Goal: Transaction & Acquisition: Purchase product/service

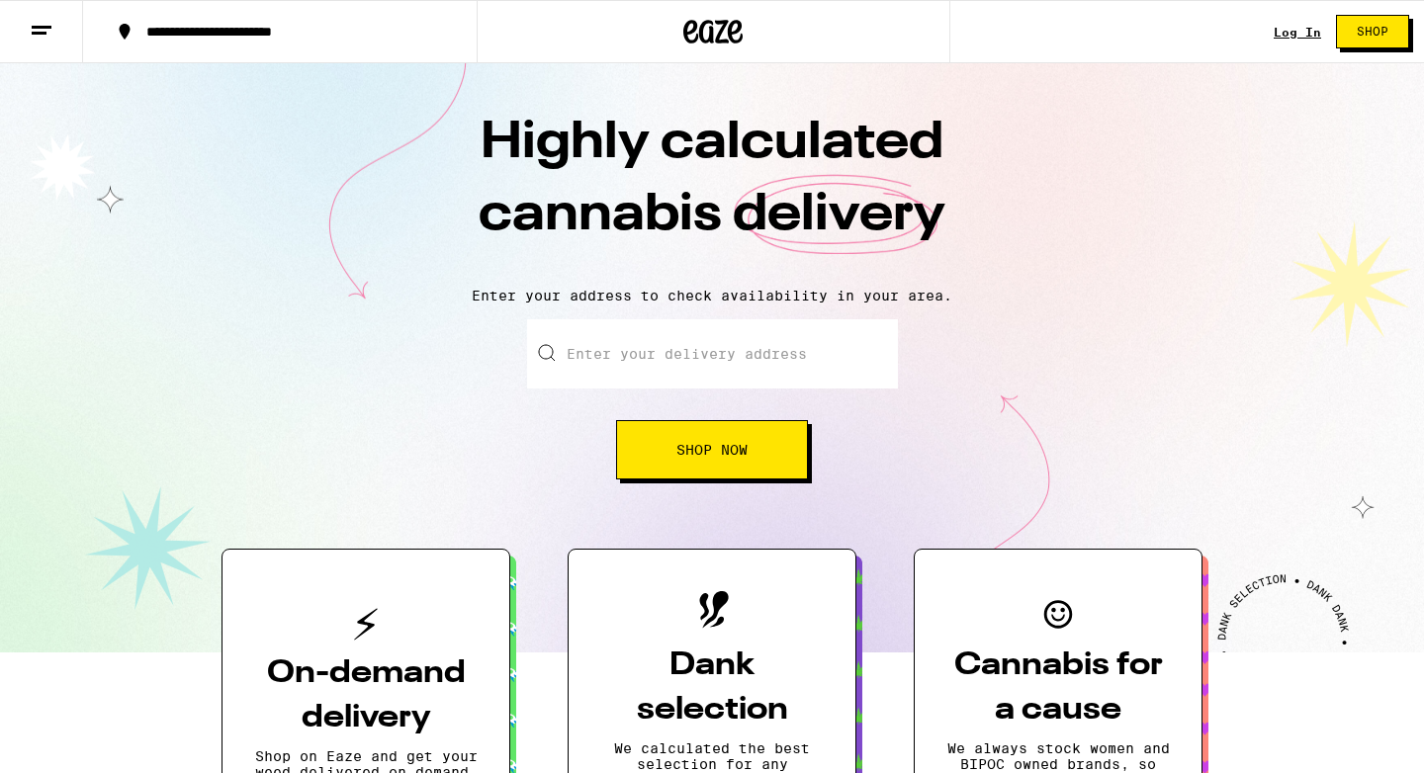
click at [1293, 41] on div "Log In Shop" at bounding box center [1348, 31] width 150 height 63
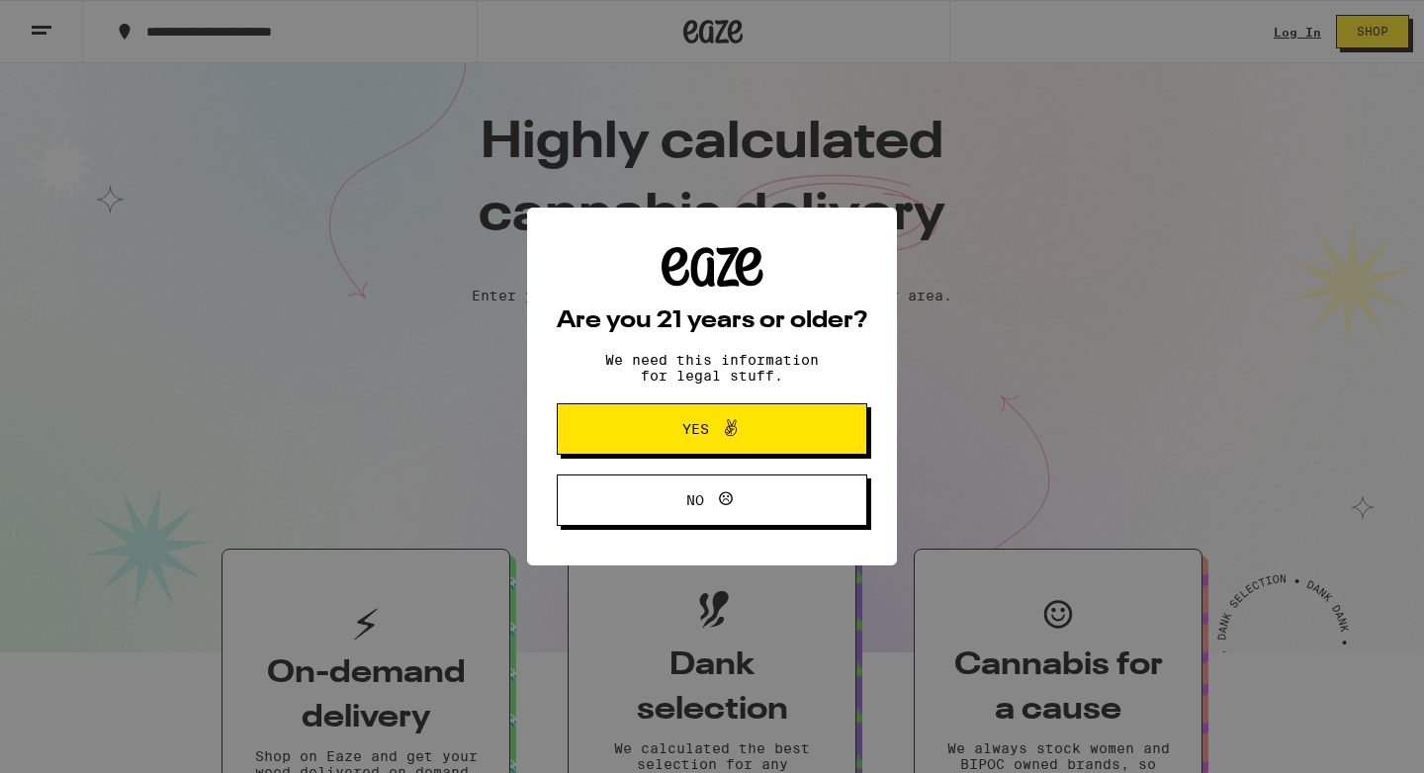
click at [743, 432] on span "Yes" at bounding box center [712, 429] width 150 height 26
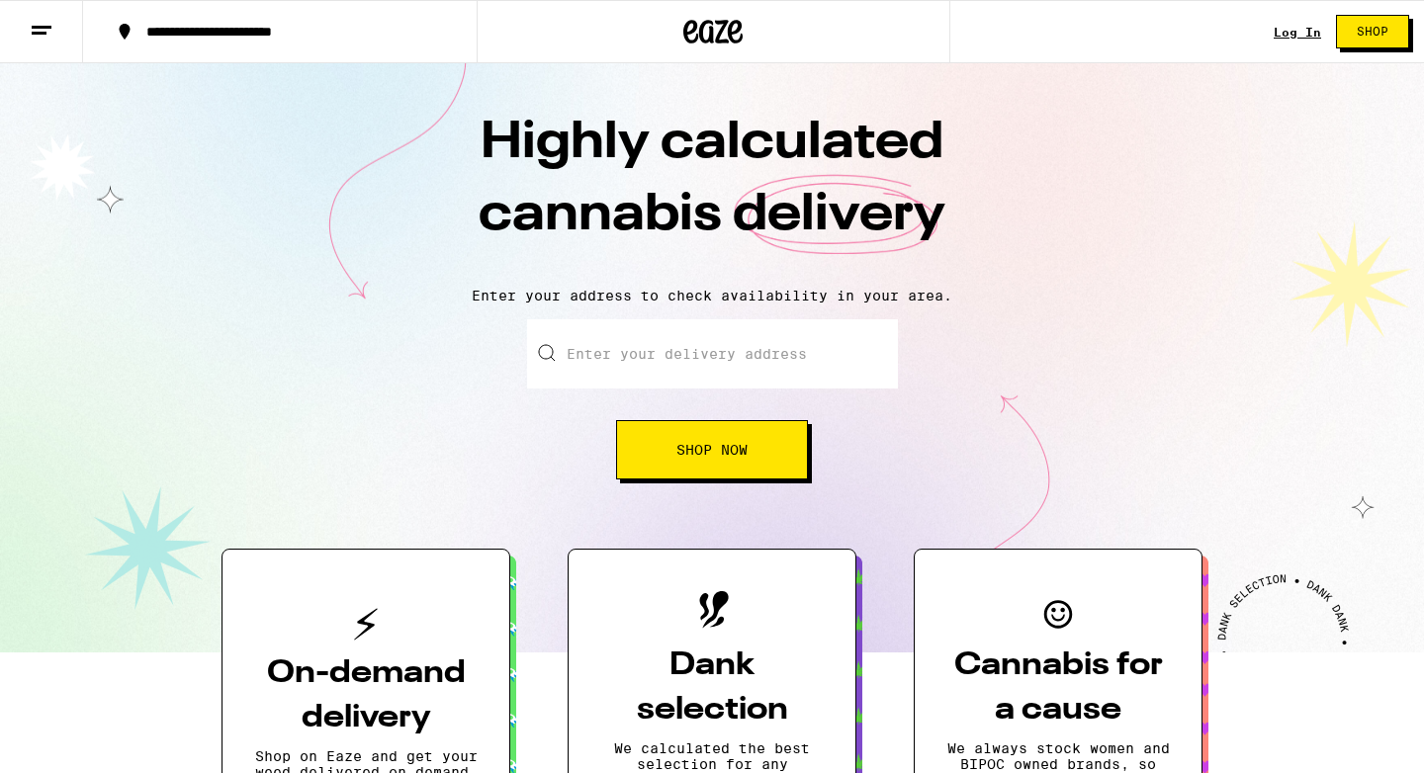
click at [654, 337] on input "Enter your delivery address" at bounding box center [712, 353] width 371 height 69
type input "[STREET_ADDRESS]"
type input "Apt. 419"
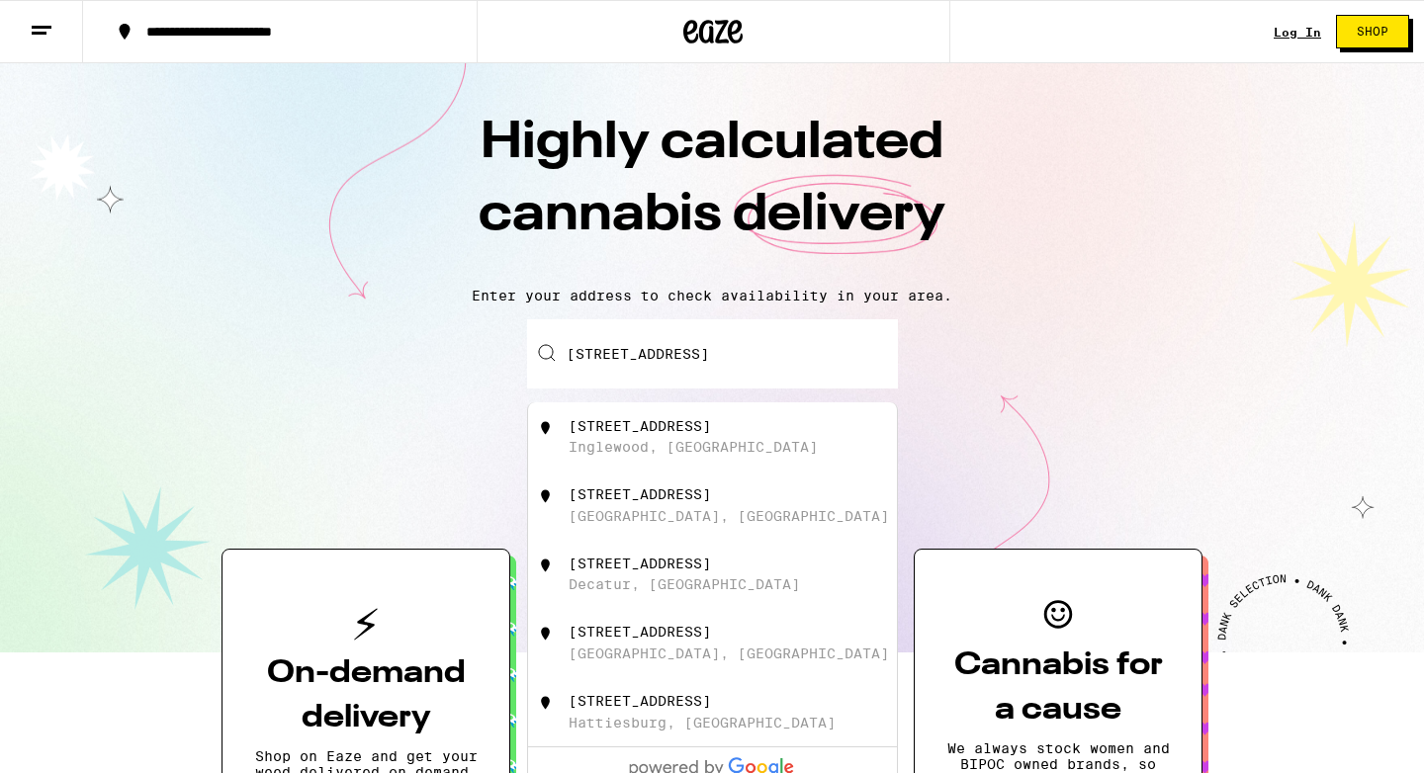
click at [670, 446] on div "Inglewood, [GEOGRAPHIC_DATA]" at bounding box center [692, 447] width 249 height 16
type input "[STREET_ADDRESS]"
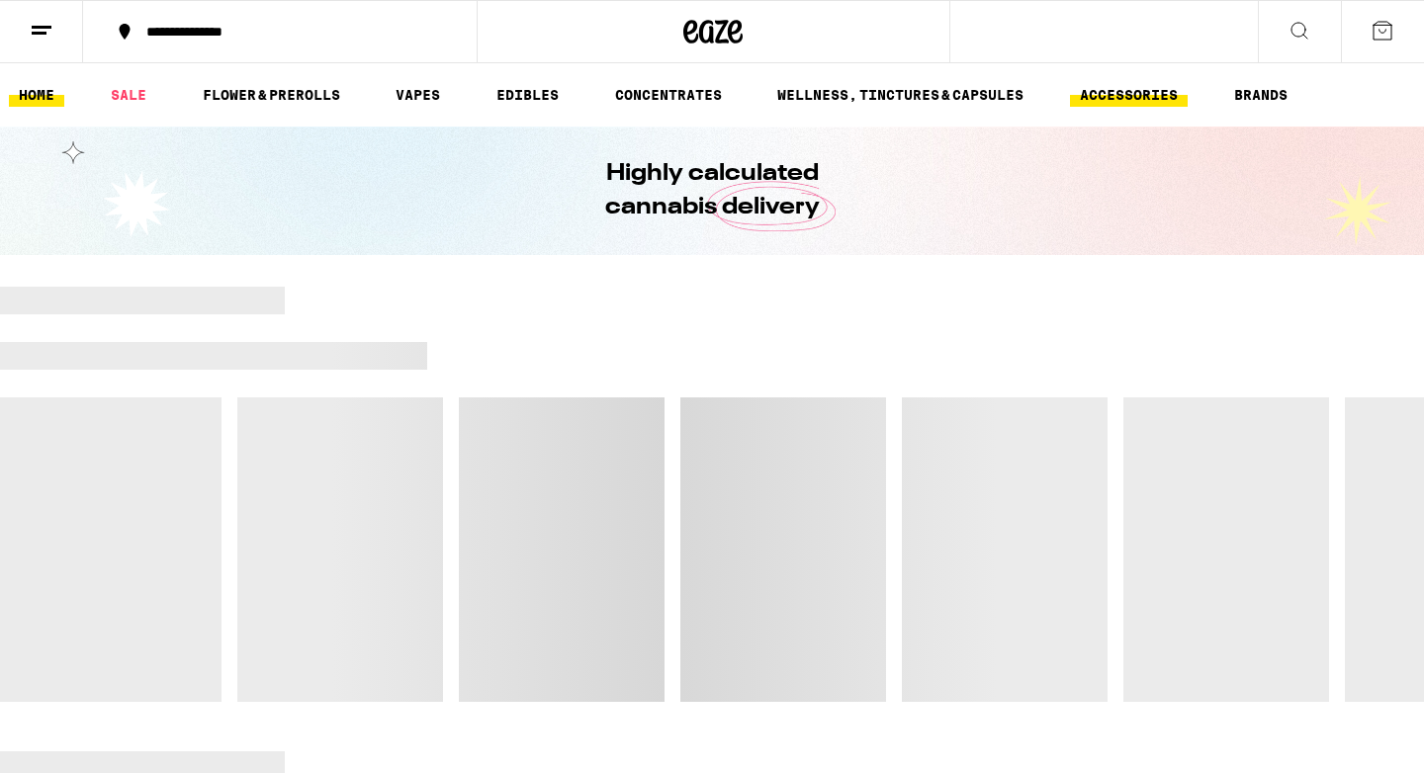
click at [1142, 101] on link "ACCESSORIES" at bounding box center [1129, 95] width 118 height 24
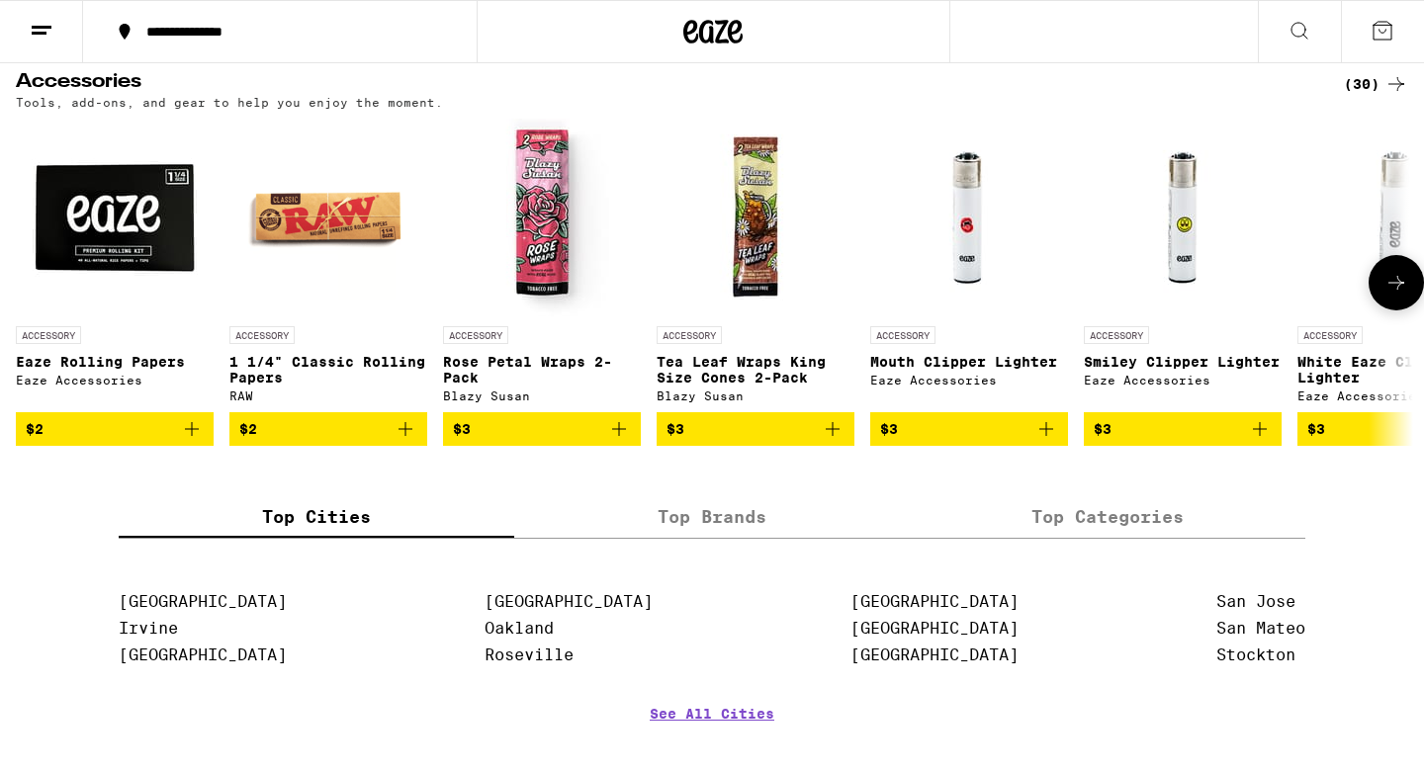
scroll to position [204, 0]
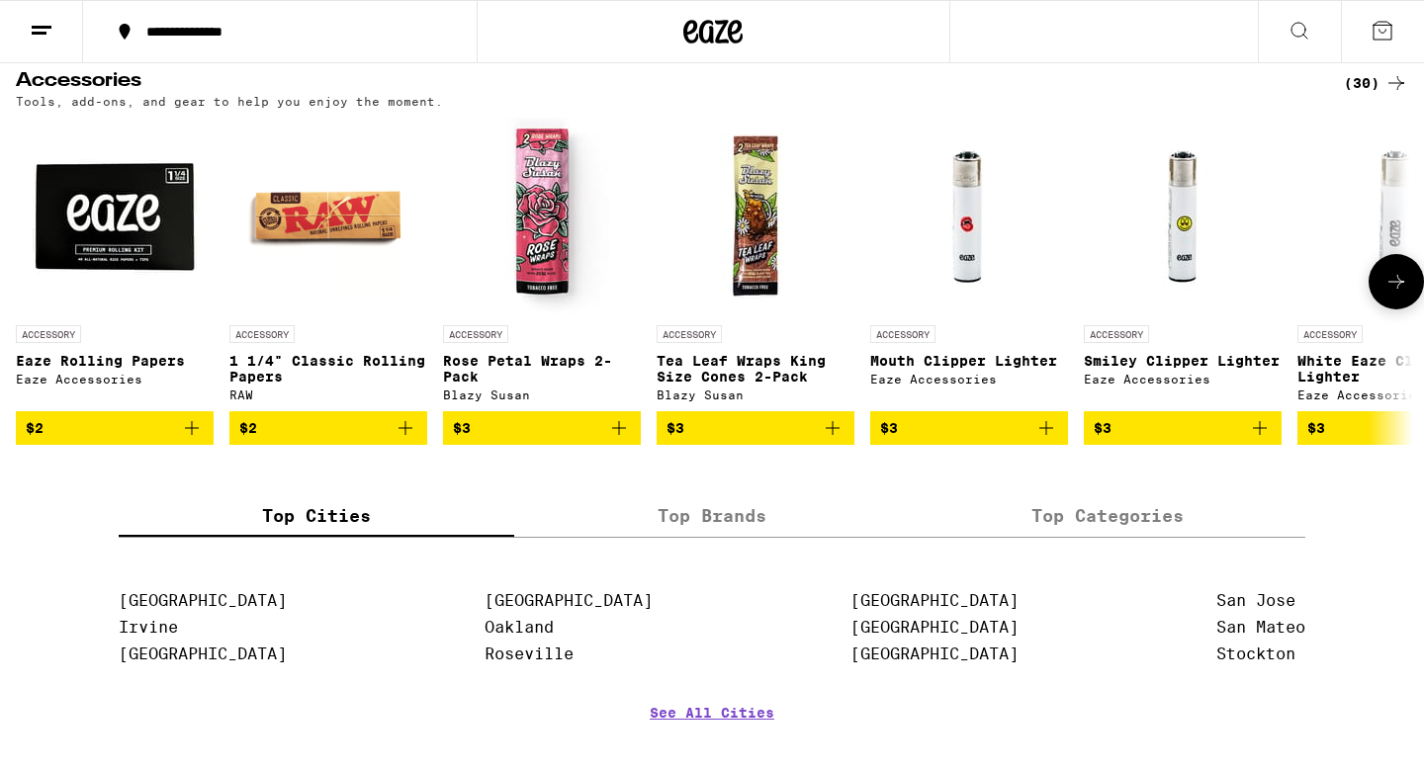
click at [1416, 297] on button at bounding box center [1395, 281] width 55 height 55
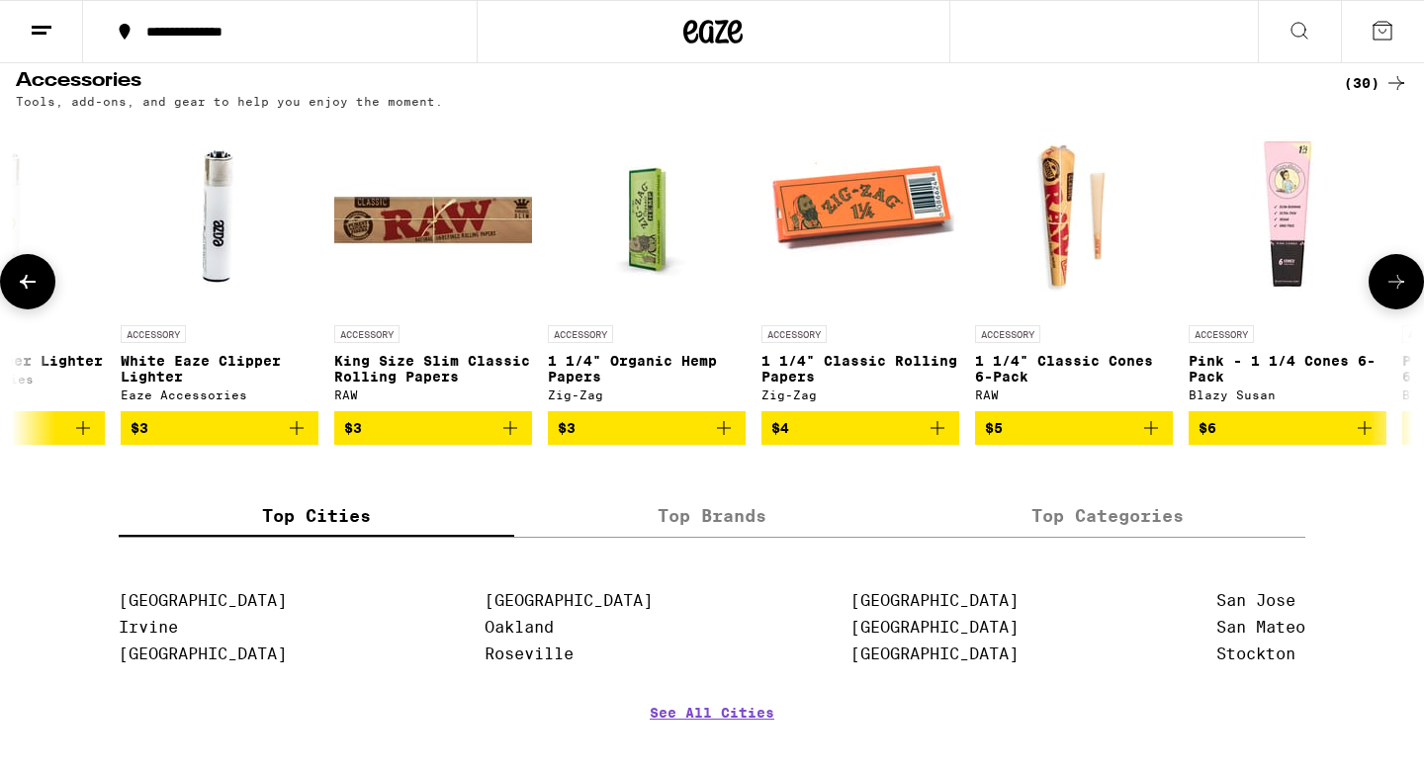
scroll to position [0, 0]
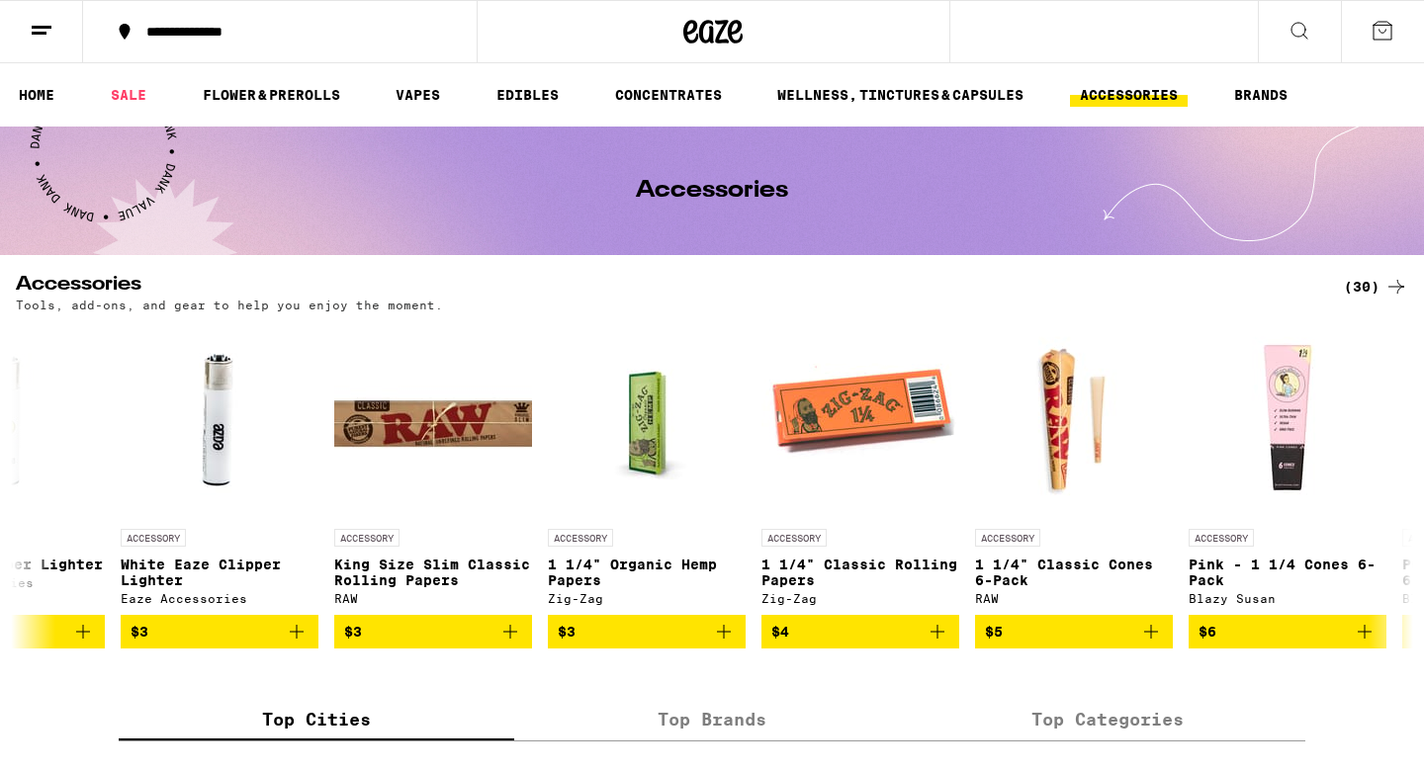
click at [1378, 275] on div "(30)" at bounding box center [1376, 287] width 64 height 24
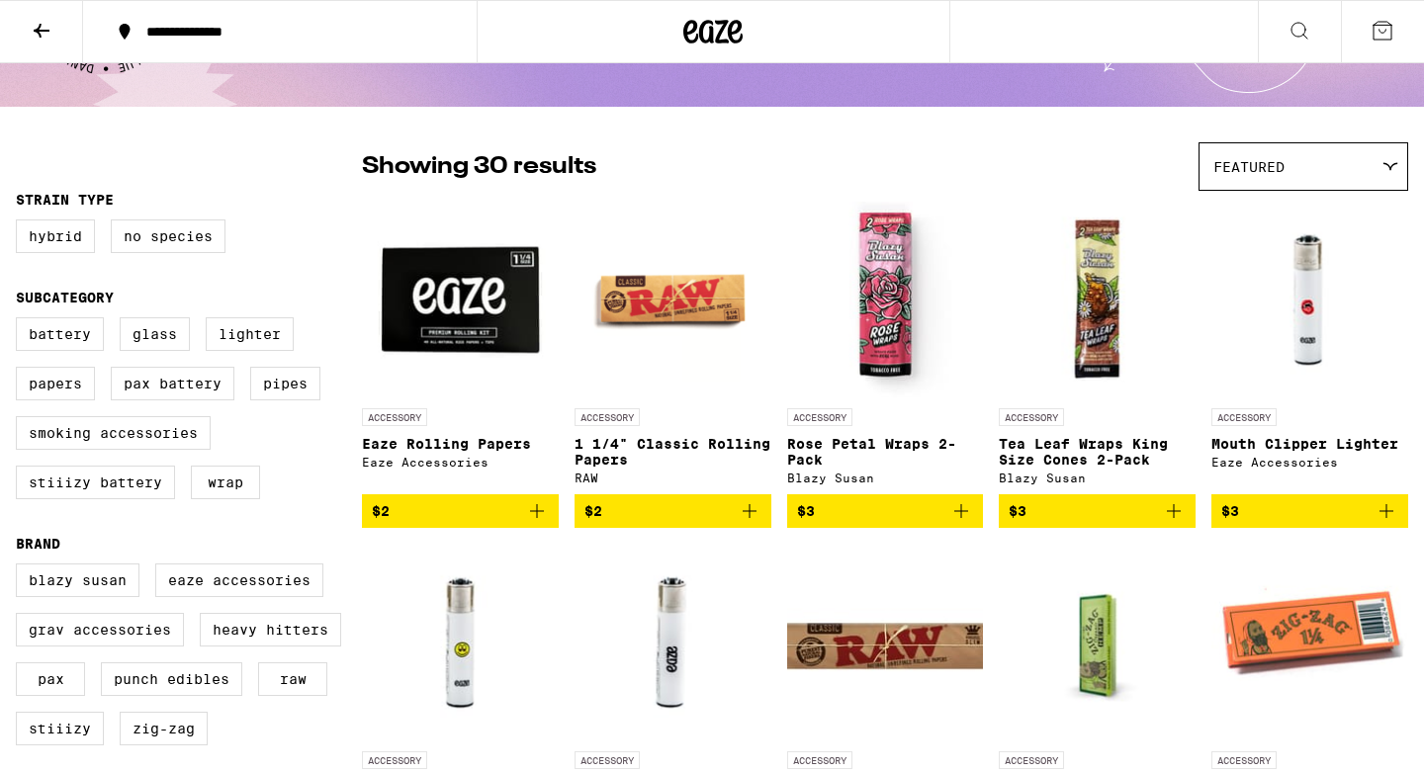
scroll to position [79, 0]
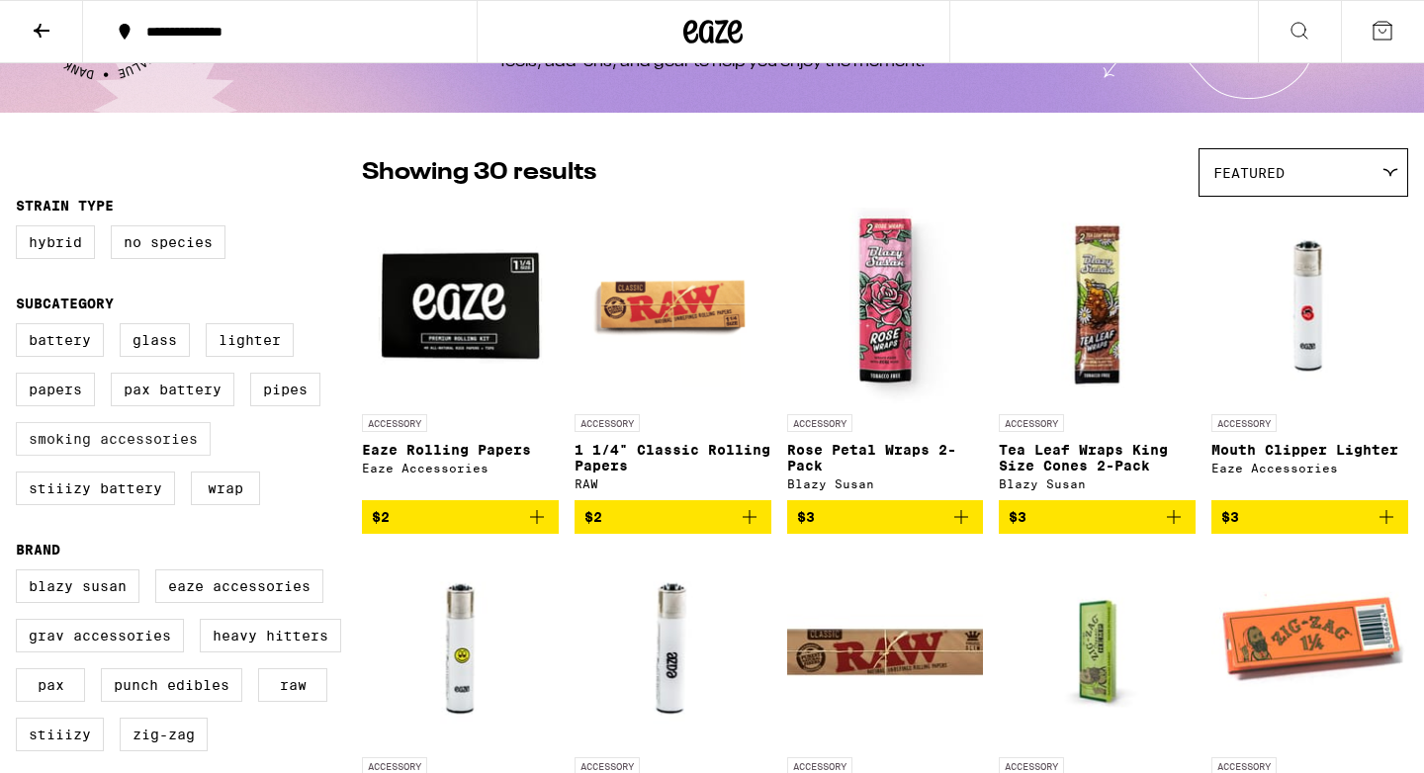
click at [149, 456] on label "Smoking Accessories" at bounding box center [113, 439] width 195 height 34
click at [21, 327] on input "Smoking Accessories" at bounding box center [20, 326] width 1 height 1
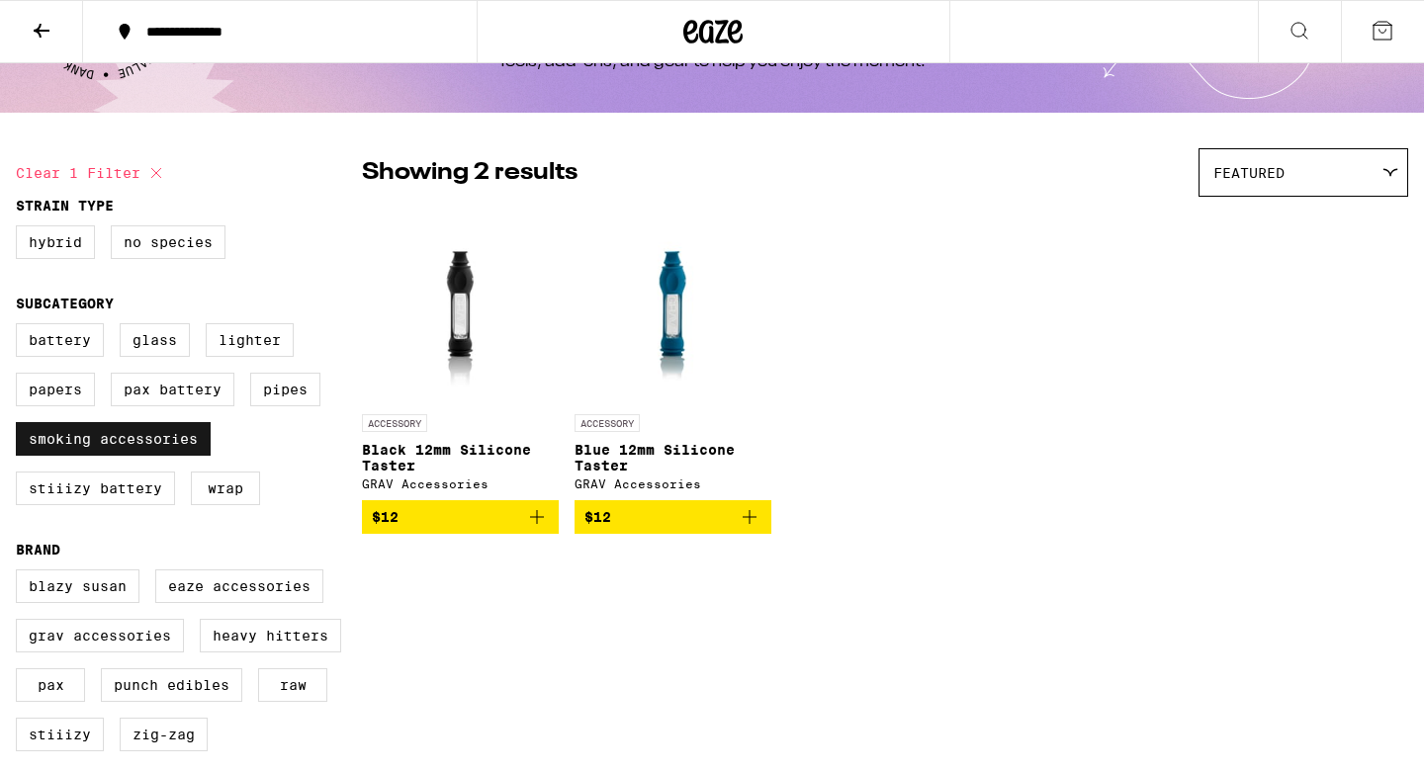
checkbox input "false"
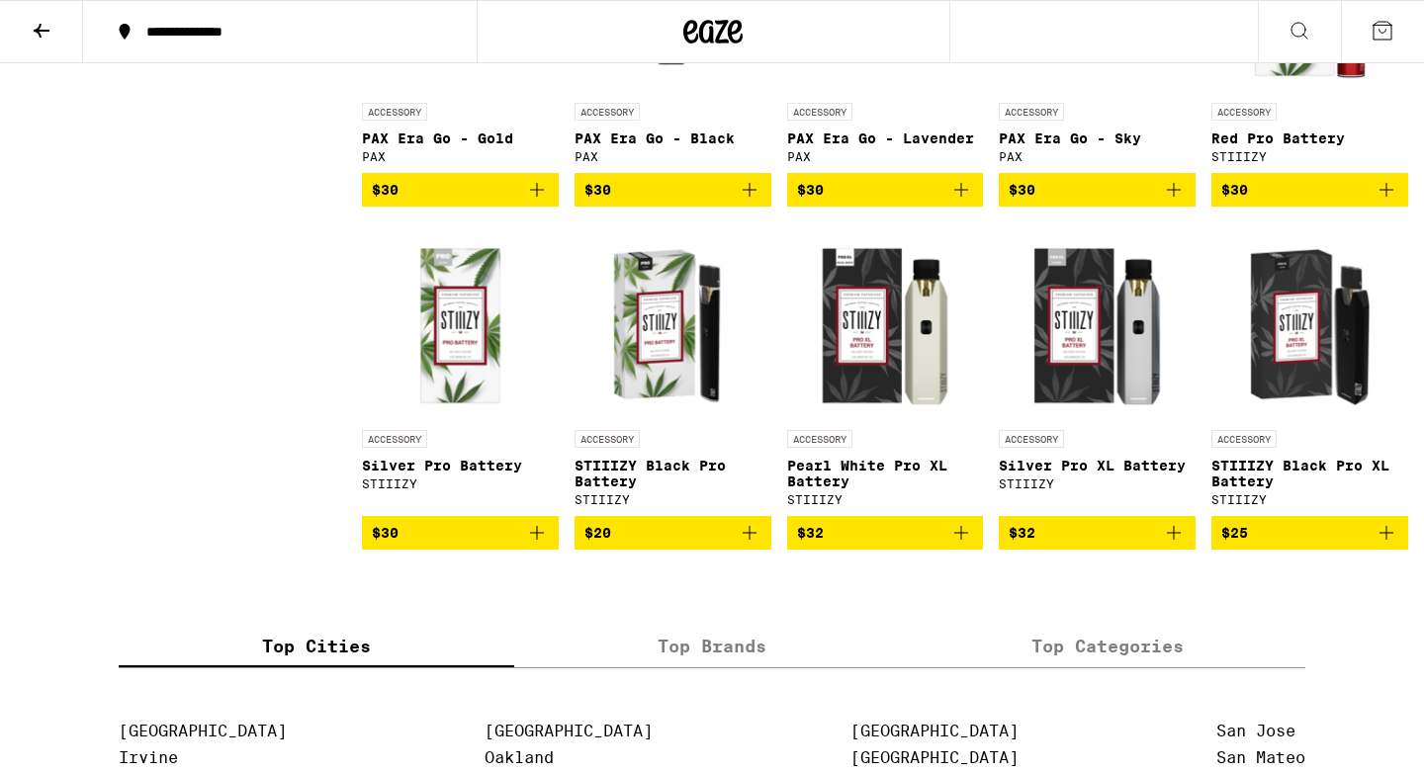
scroll to position [1758, 0]
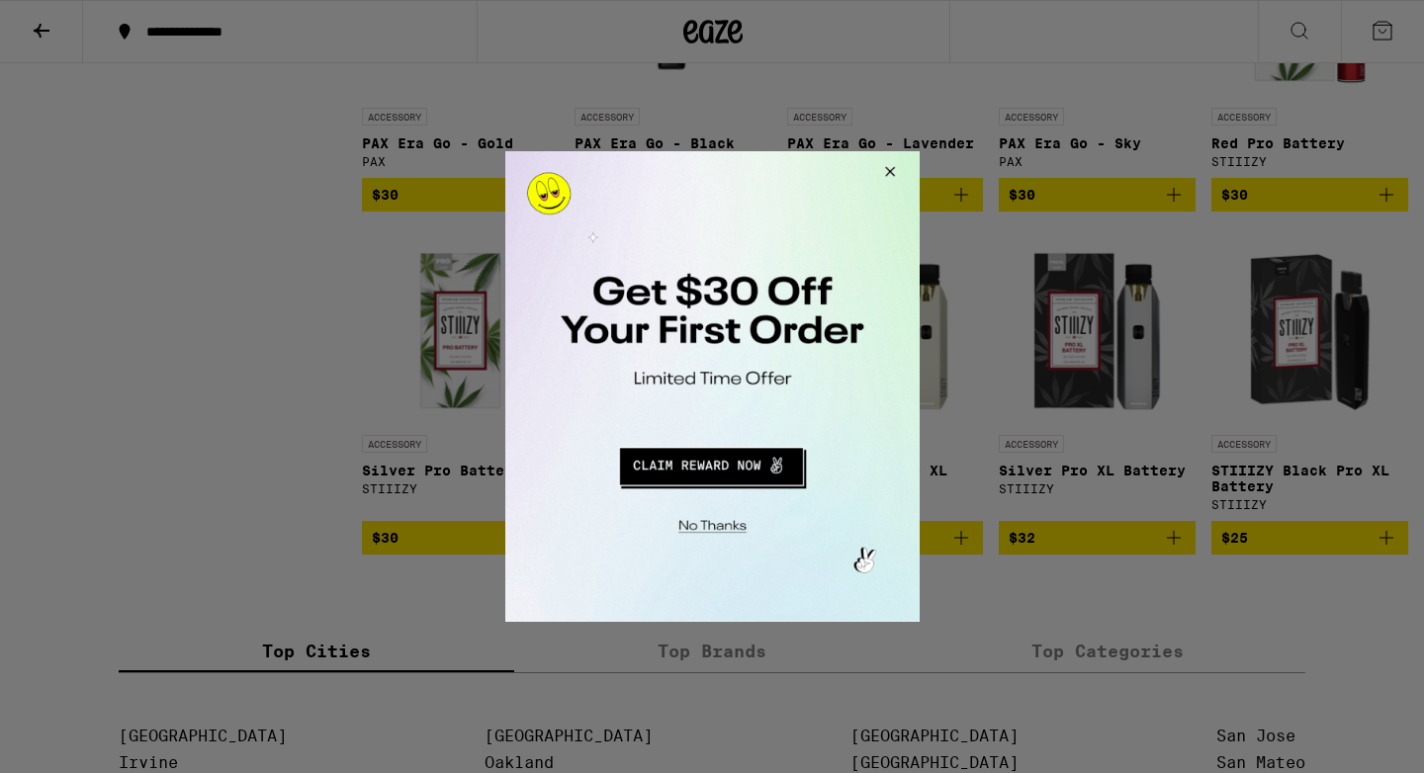
click at [883, 171] on button "Close Modal" at bounding box center [885, 174] width 53 height 47
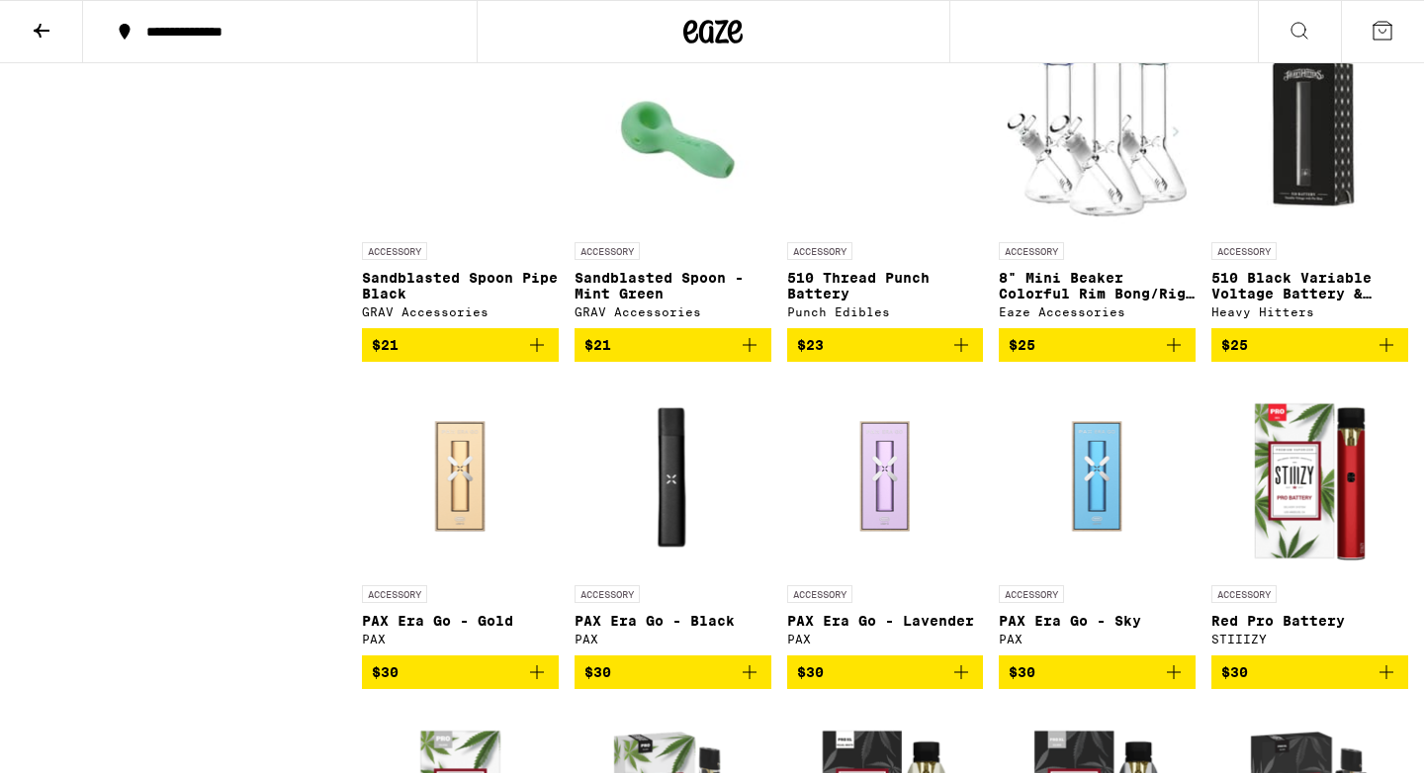
scroll to position [1279, 0]
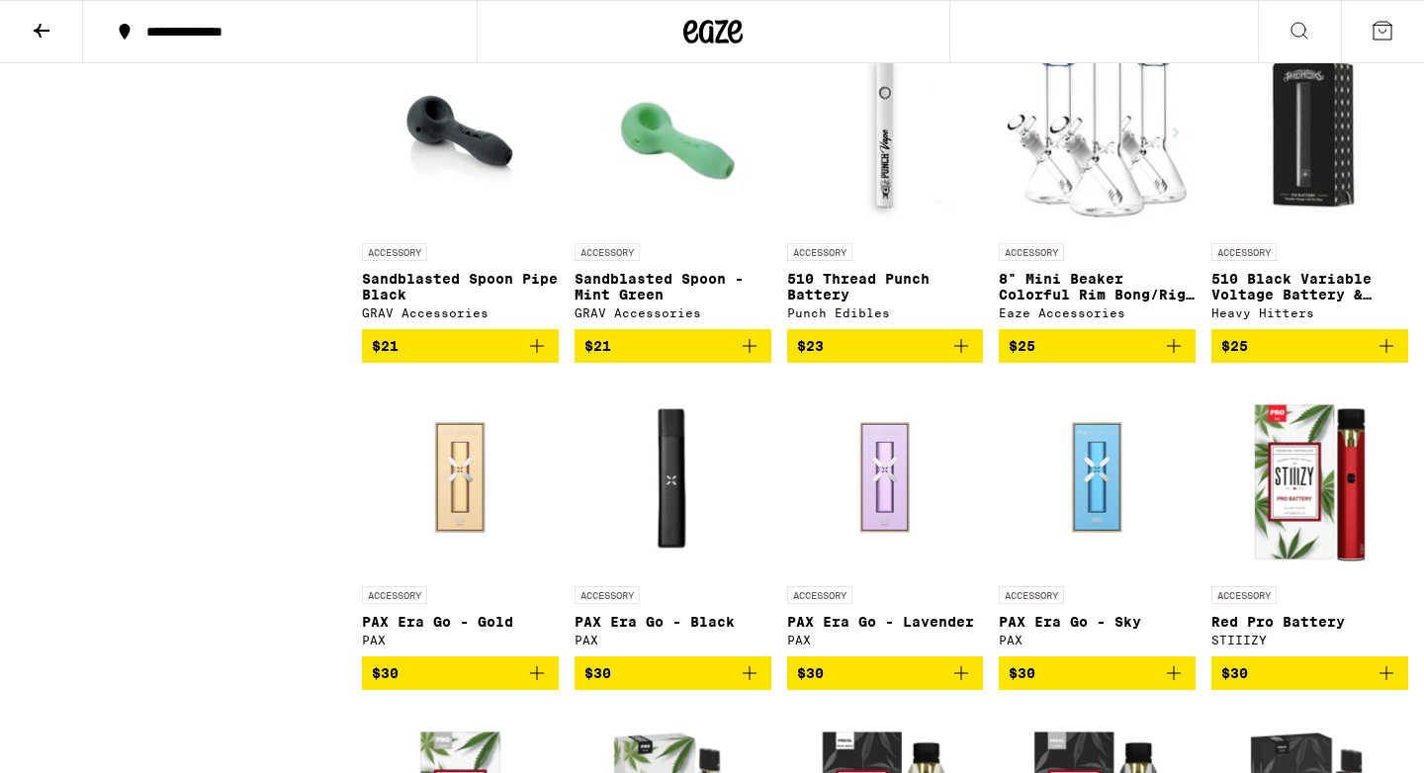
click at [1336, 196] on img "Open page for 510 Black Variable Voltage Battery & Charger from Heavy Hitters" at bounding box center [1309, 135] width 197 height 198
